Goal: Task Accomplishment & Management: Use online tool/utility

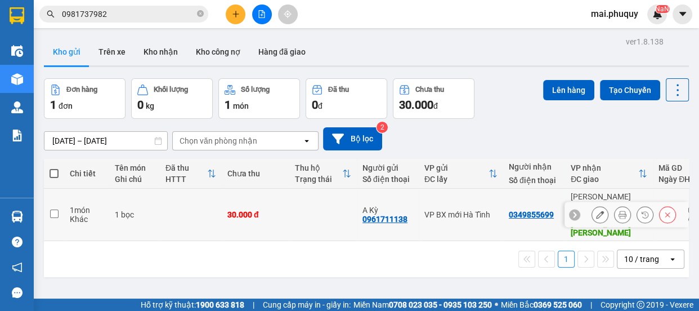
click at [54, 199] on td at bounding box center [54, 214] width 20 height 52
checkbox input "true"
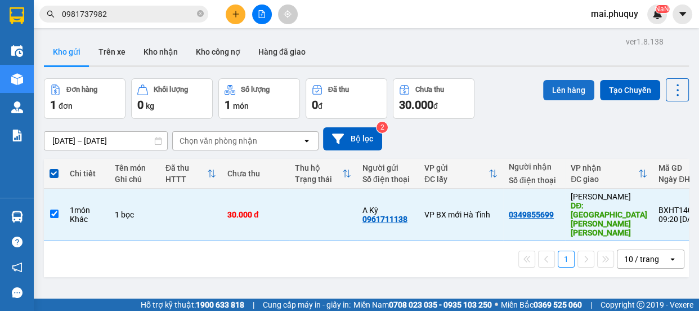
click at [547, 91] on button "Lên hàng" at bounding box center [568, 90] width 51 height 20
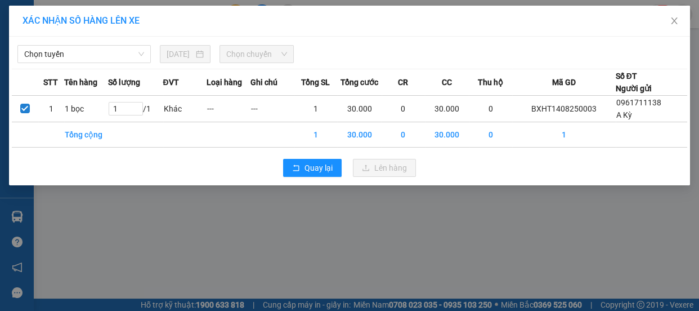
click at [113, 83] on tr "STT Tên hàng Số [PERSON_NAME] ĐVT [PERSON_NAME] hàng Ghi [PERSON_NAME] [PERSON_…" at bounding box center [349, 82] width 675 height 26
click at [90, 59] on span "Chọn tuyến" at bounding box center [84, 54] width 120 height 17
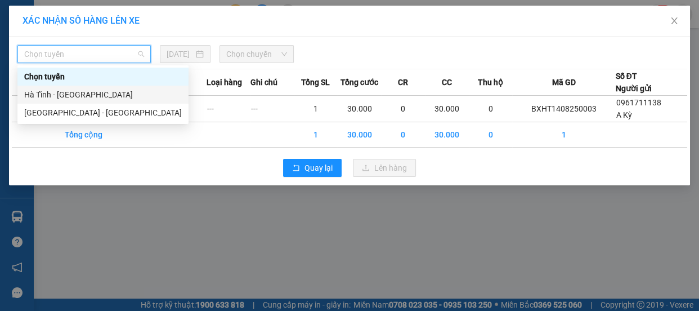
click at [66, 90] on div "Hà Tĩnh - [GEOGRAPHIC_DATA]" at bounding box center [103, 94] width 158 height 12
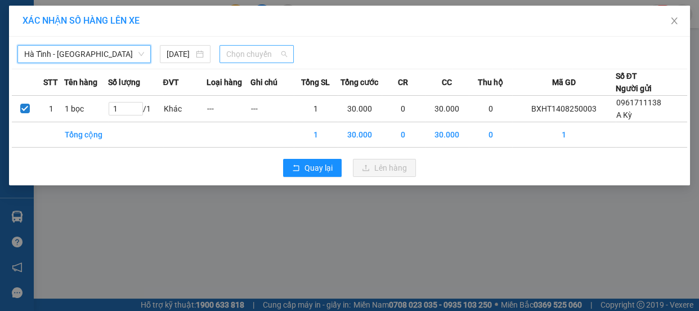
click at [264, 53] on span "Chọn chuyến" at bounding box center [256, 54] width 61 height 17
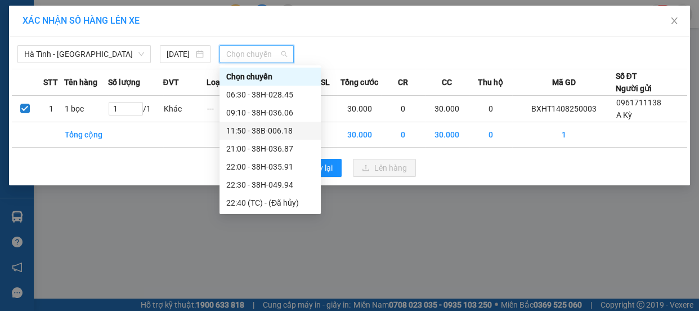
click at [263, 131] on div "11:50 - 38B-006.18" at bounding box center [270, 130] width 88 height 12
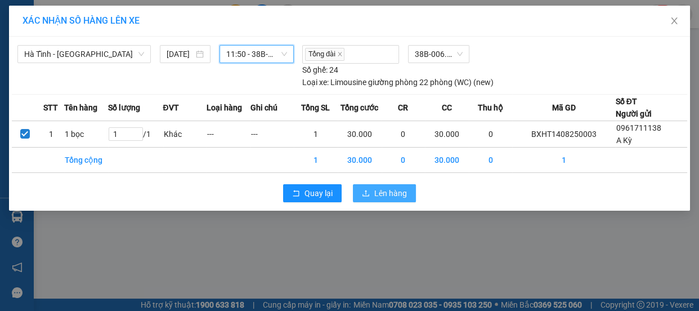
click at [395, 187] on span "Lên hàng" at bounding box center [390, 193] width 33 height 12
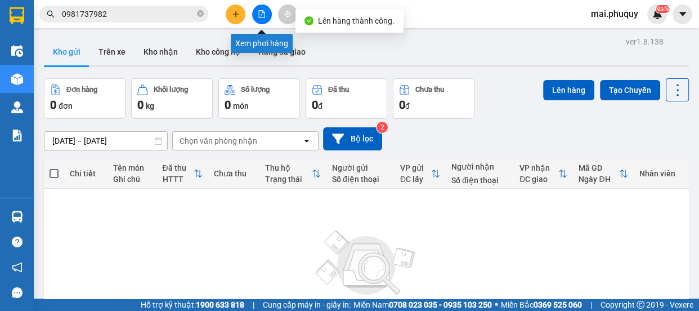
click at [266, 16] on button at bounding box center [262, 15] width 20 height 20
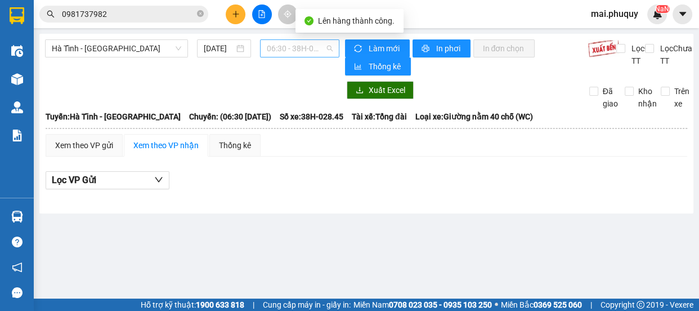
click at [294, 53] on span "06:30 - 38H-028.45" at bounding box center [300, 48] width 66 height 17
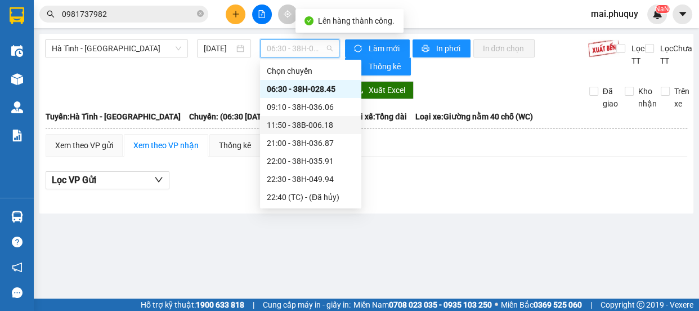
click at [291, 123] on div "11:50 - 38B-006.18" at bounding box center [311, 125] width 88 height 12
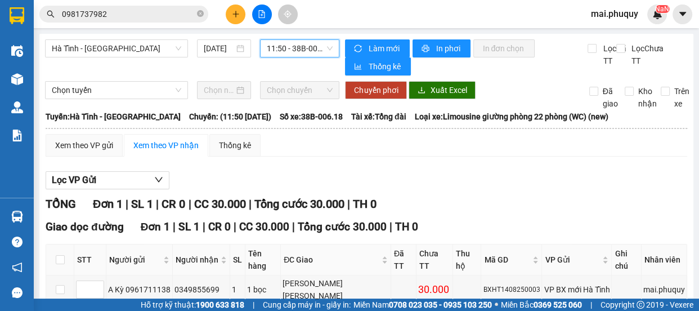
click at [306, 47] on span "11:50 - 38B-006.18" at bounding box center [300, 48] width 66 height 17
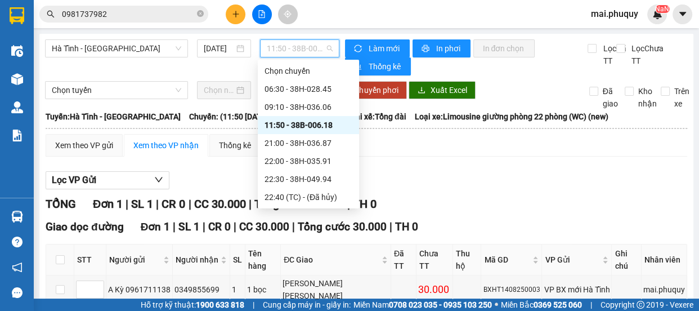
click at [314, 124] on div "11:50 - 38B-006.18" at bounding box center [308, 125] width 88 height 12
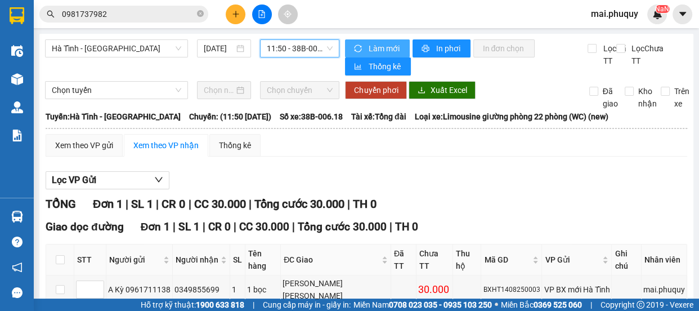
click at [368, 43] on span "Làm mới" at bounding box center [384, 48] width 33 height 12
click at [368, 50] on span "Làm mới" at bounding box center [384, 48] width 33 height 12
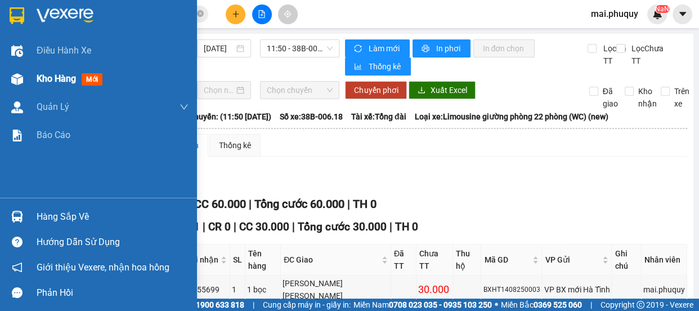
click at [16, 77] on img at bounding box center [17, 79] width 12 height 12
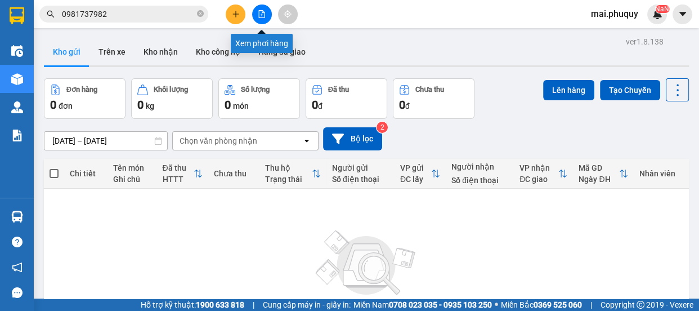
click at [260, 17] on icon "file-add" at bounding box center [262, 14] width 6 height 8
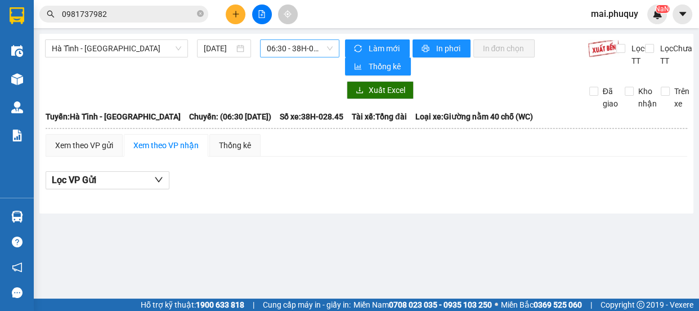
click at [289, 51] on span "06:30 - 38H-028.45" at bounding box center [300, 48] width 66 height 17
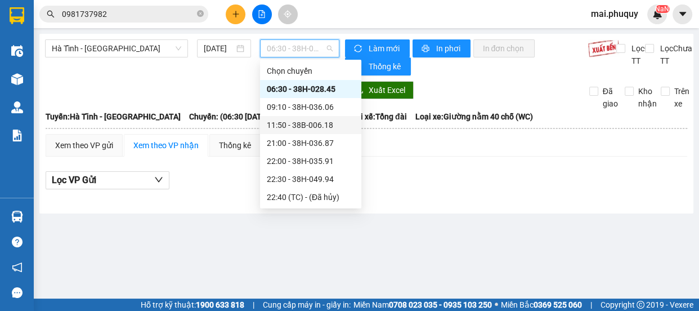
click at [293, 124] on div "11:50 - 38B-006.18" at bounding box center [311, 125] width 88 height 12
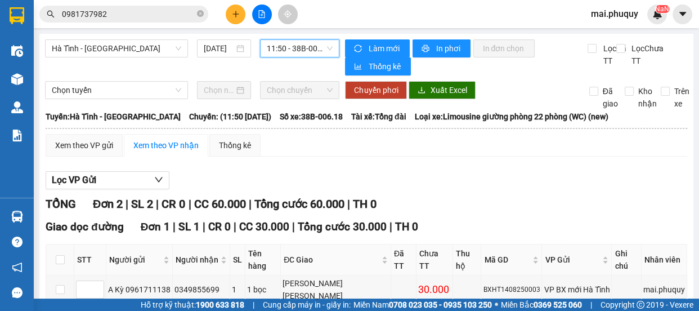
scroll to position [154, 0]
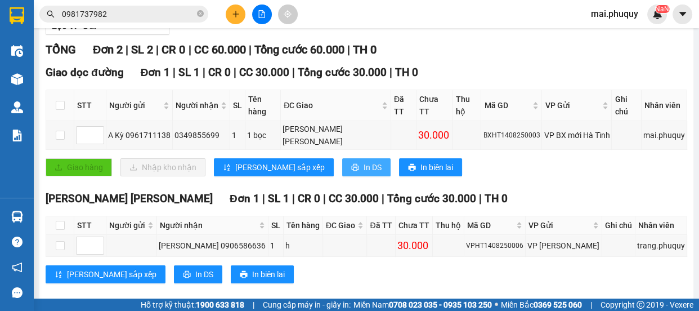
click at [342, 158] on button "In DS" at bounding box center [366, 167] width 48 height 18
click at [195, 268] on span "In DS" at bounding box center [204, 274] width 18 height 12
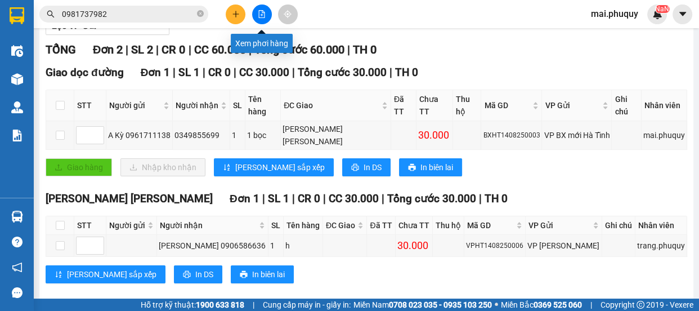
click at [260, 16] on icon "file-add" at bounding box center [262, 14] width 8 height 8
